Goal: Transaction & Acquisition: Book appointment/travel/reservation

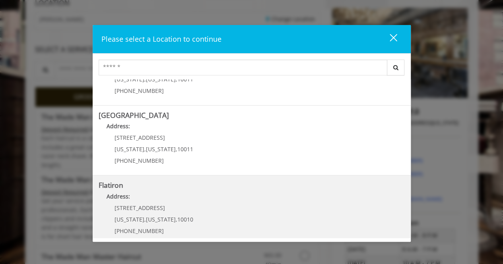
scroll to position [112, 0]
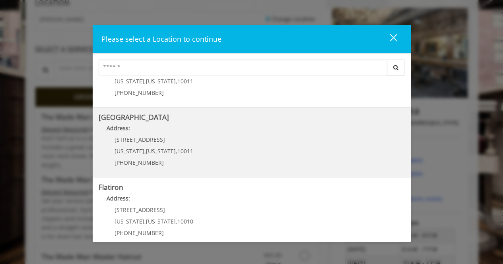
click at [203, 138] on Street "[GEOGRAPHIC_DATA] Address: [STREET_ADDRESS][US_STATE][US_STATE] (646) 850-0041" at bounding box center [252, 143] width 306 height 58
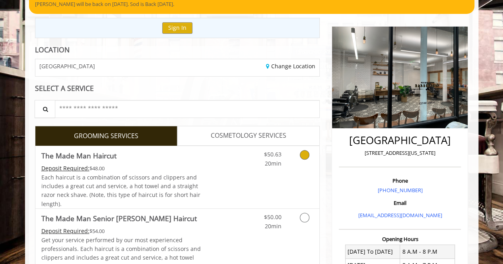
scroll to position [72, 0]
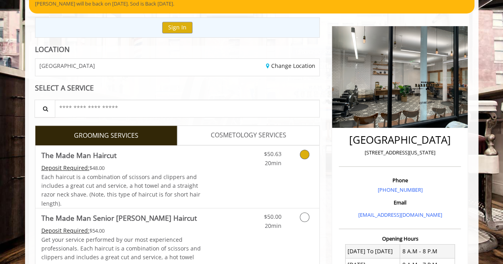
click at [304, 155] on icon "Grooming services" at bounding box center [305, 155] width 10 height 10
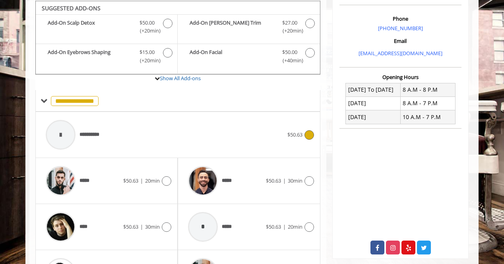
scroll to position [291, 0]
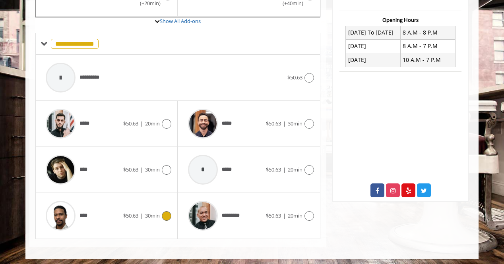
click at [163, 212] on icon at bounding box center [167, 216] width 10 height 10
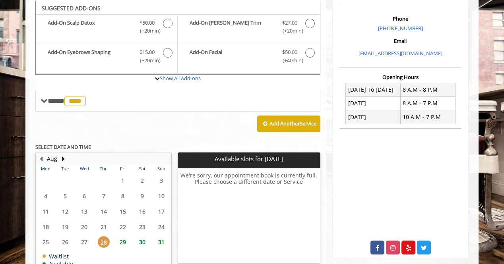
scroll to position [283, 0]
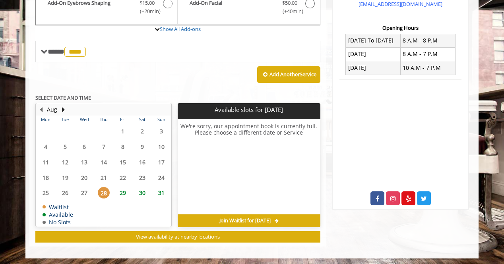
click at [161, 188] on span "31" at bounding box center [161, 193] width 12 height 12
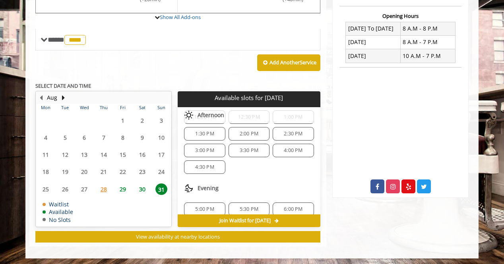
scroll to position [85, 0]
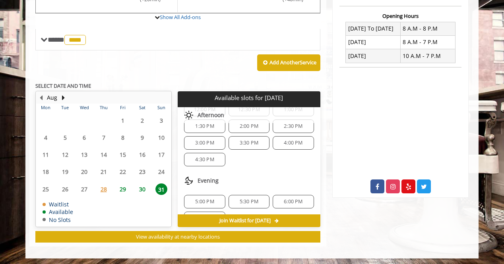
click at [293, 140] on span "4:00 PM" at bounding box center [293, 143] width 19 height 6
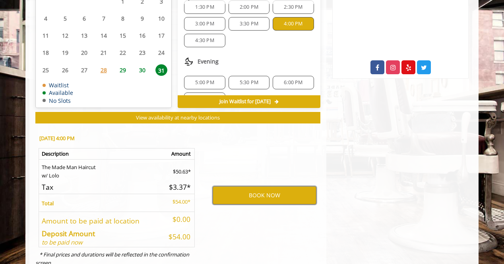
scroll to position [432, 0]
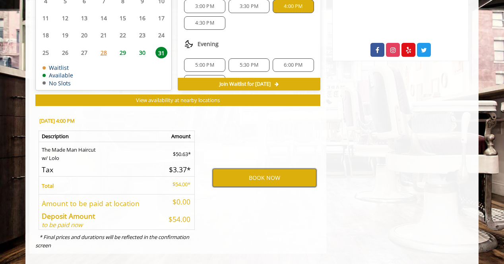
click at [266, 178] on button "BOOK NOW" at bounding box center [265, 178] width 104 height 18
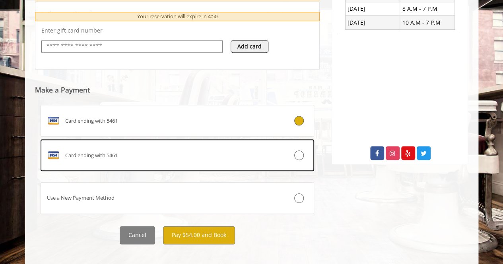
scroll to position [329, 0]
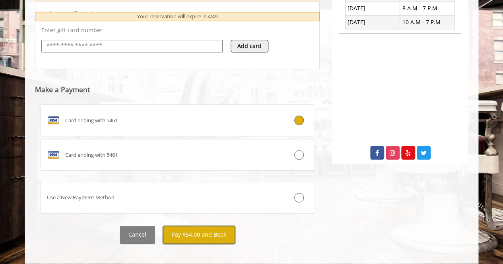
click at [205, 239] on button "Pay $54.00 and Book" at bounding box center [199, 235] width 72 height 18
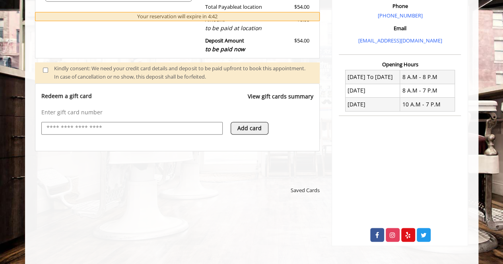
scroll to position [252, 0]
